Goal: Information Seeking & Learning: Learn about a topic

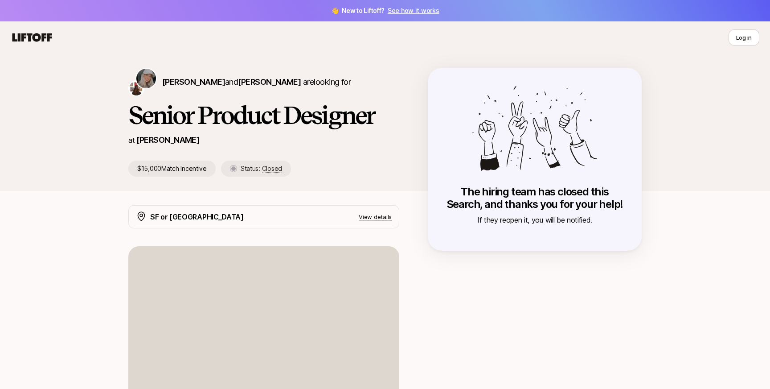
click at [32, 37] on icon at bounding box center [32, 37] width 43 height 12
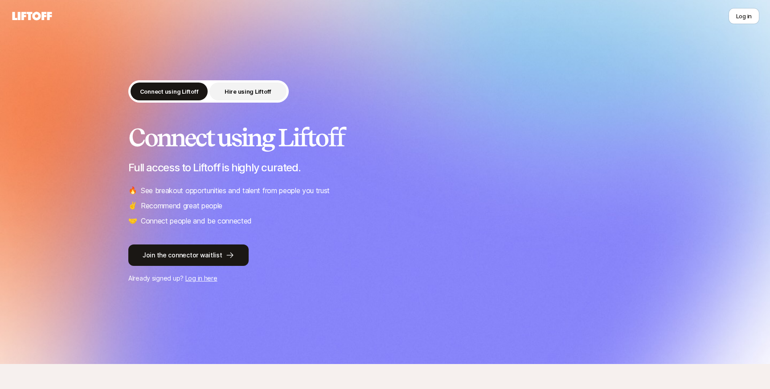
click at [251, 90] on p "Hire using Liftoff" at bounding box center [248, 91] width 47 height 9
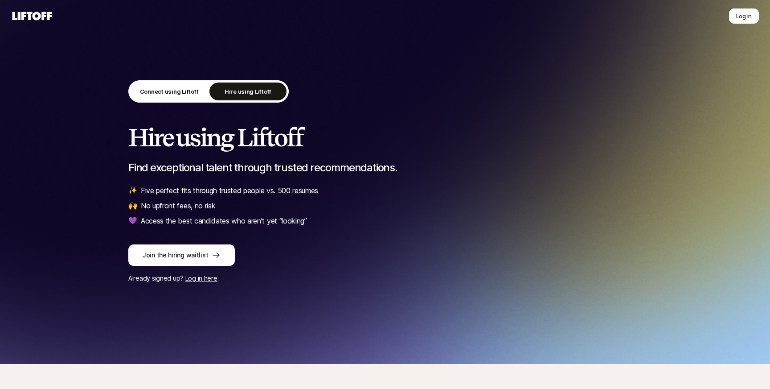
click at [164, 80] on div "Connect using Liftoff Hire using Liftoff" at bounding box center [208, 91] width 160 height 22
click at [159, 95] on p "Connect using Liftoff" at bounding box center [169, 91] width 59 height 9
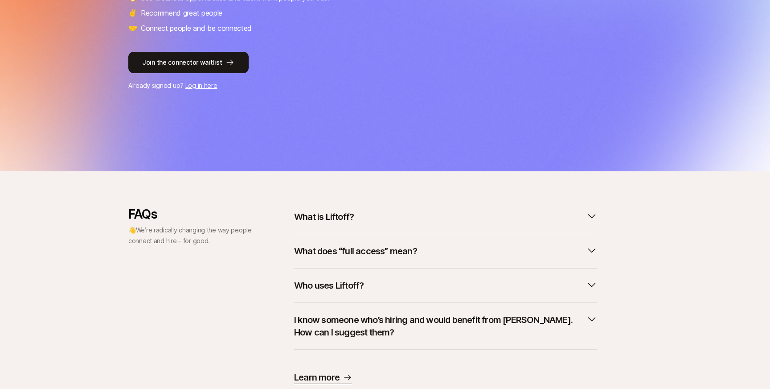
scroll to position [223, 0]
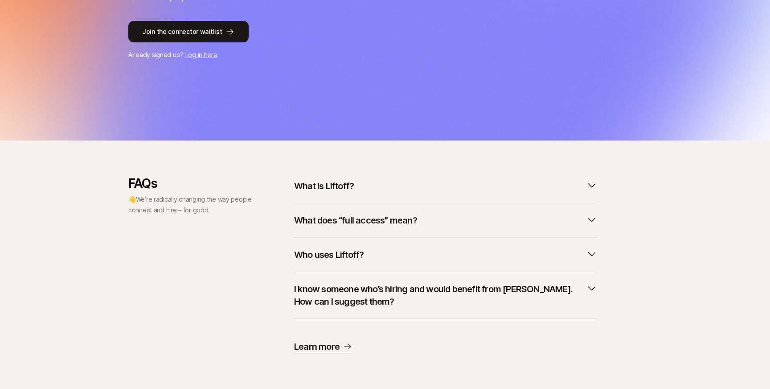
click at [341, 189] on p "What is Liftoff?" at bounding box center [324, 186] width 60 height 12
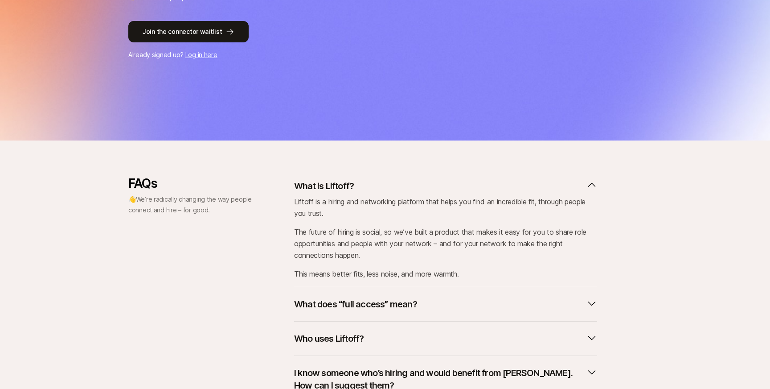
click at [328, 293] on div "What does “full access” mean?" at bounding box center [445, 304] width 303 height 34
click at [327, 304] on p "What does “full access” mean?" at bounding box center [355, 304] width 123 height 12
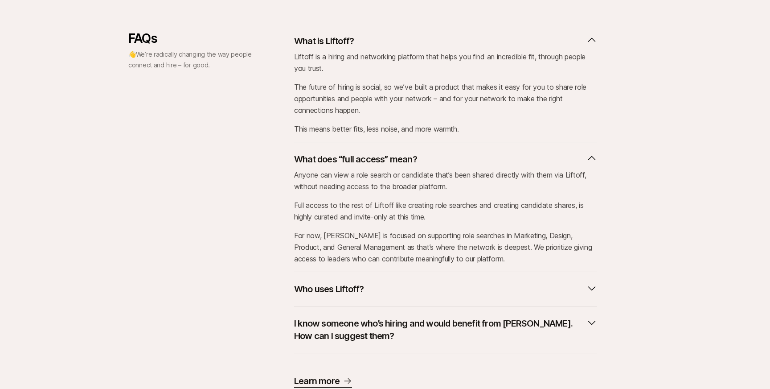
scroll to position [369, 0]
click at [330, 290] on p "Who uses Liftoff?" at bounding box center [329, 288] width 70 height 12
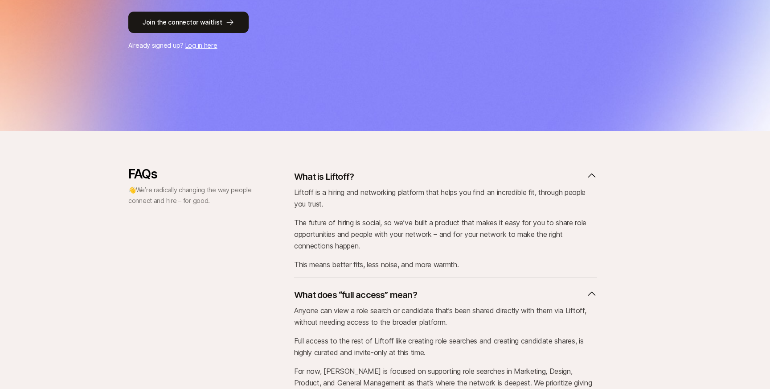
scroll to position [0, 0]
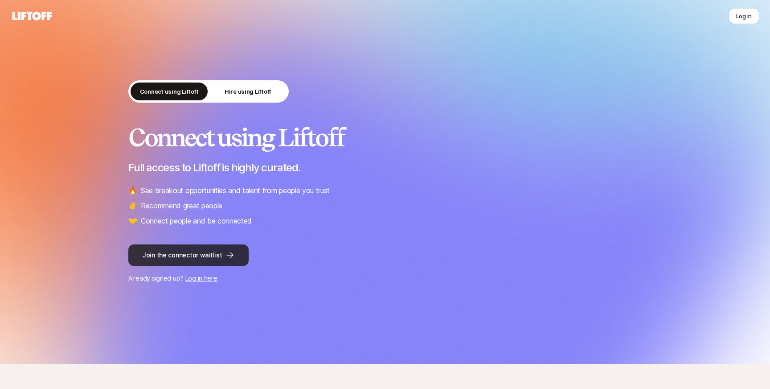
click at [197, 252] on button "Join the connector waitlist" at bounding box center [188, 254] width 120 height 21
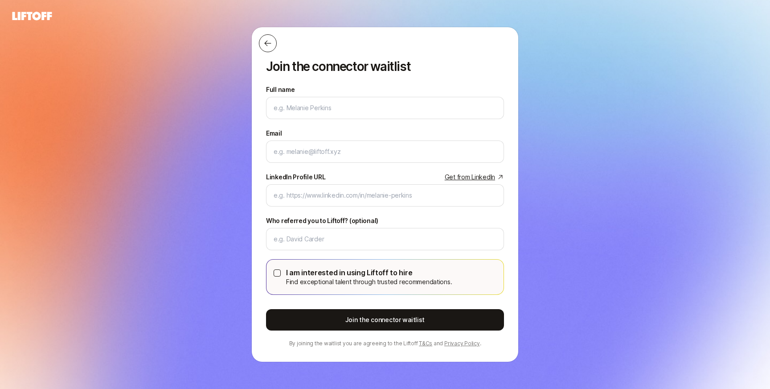
click at [266, 43] on icon at bounding box center [267, 44] width 7 height 6
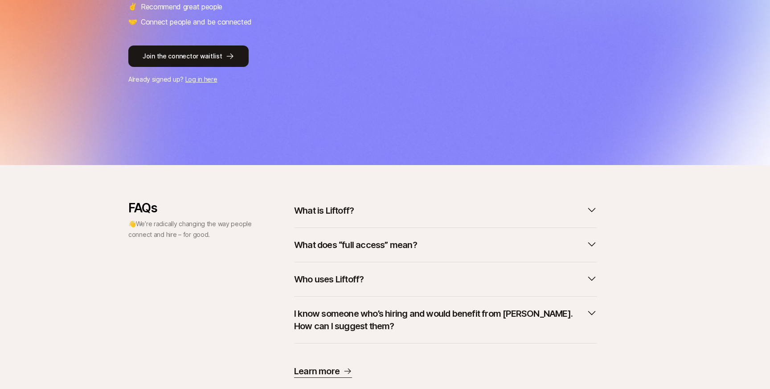
scroll to position [223, 0]
